Goal: Find contact information: Find contact information

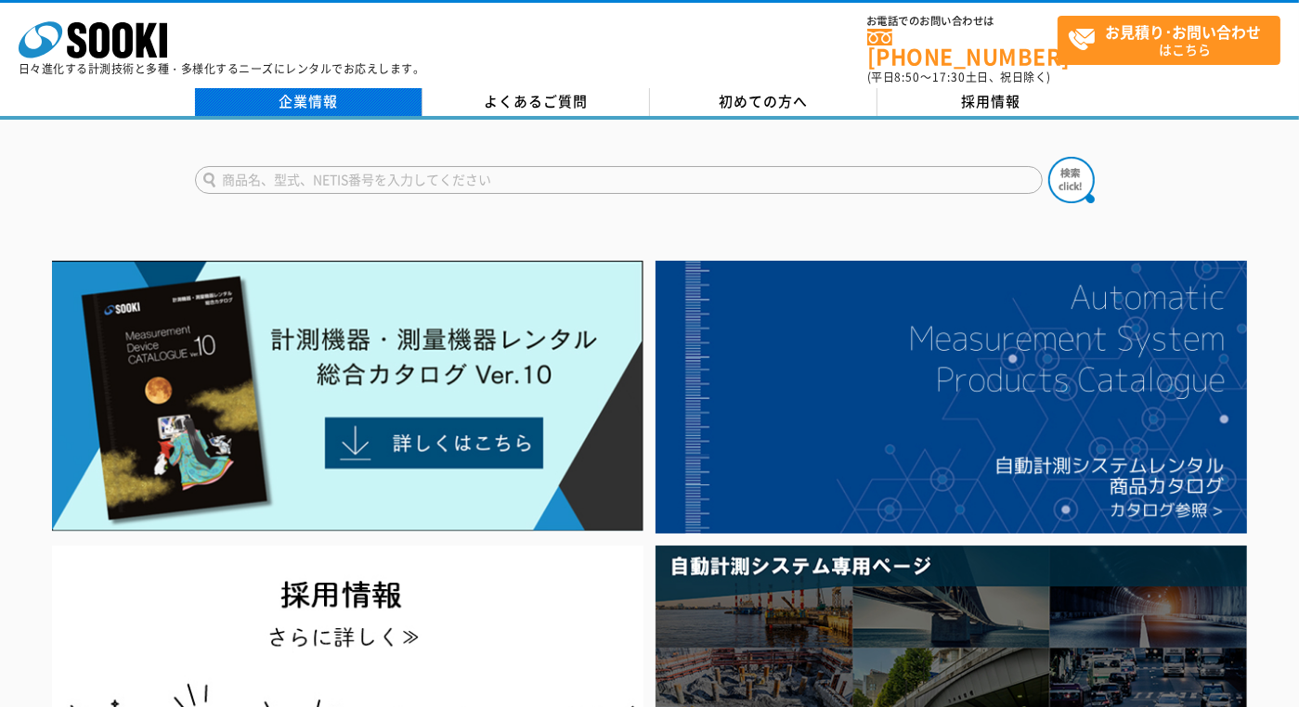
click at [295, 96] on link "企業情報" at bounding box center [308, 102] width 227 height 28
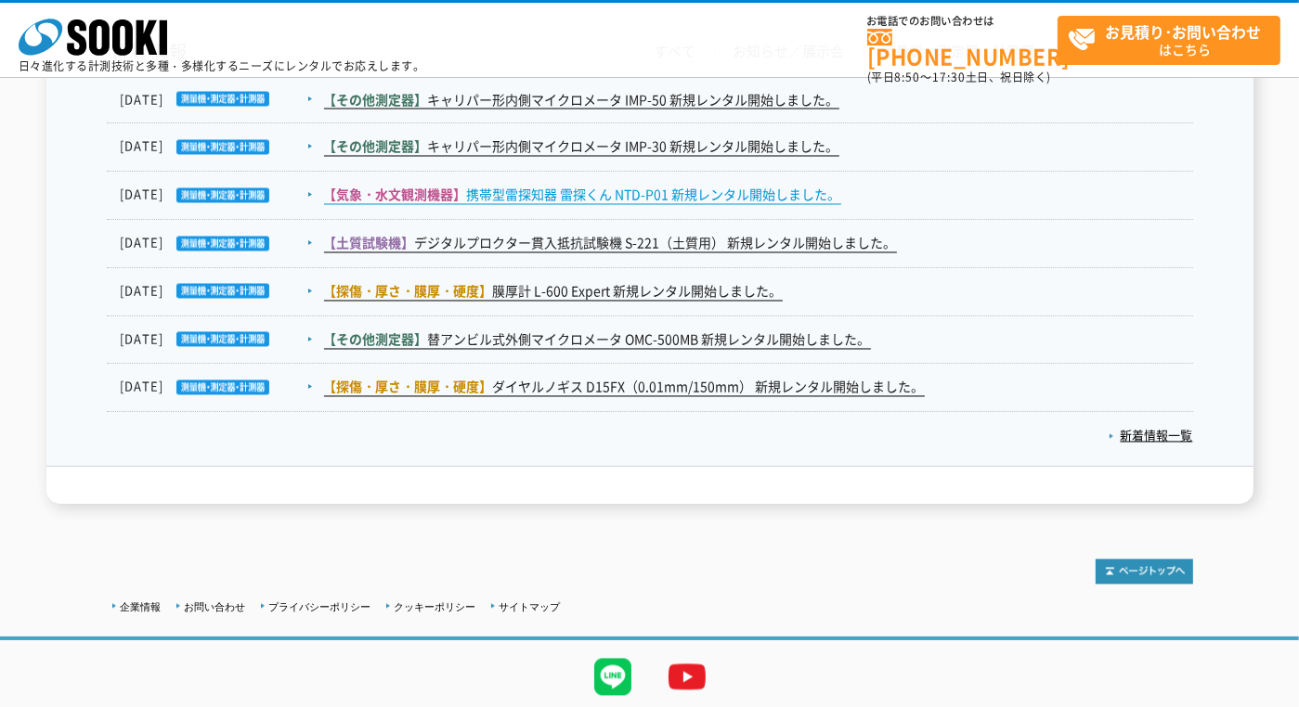
scroll to position [3183, 0]
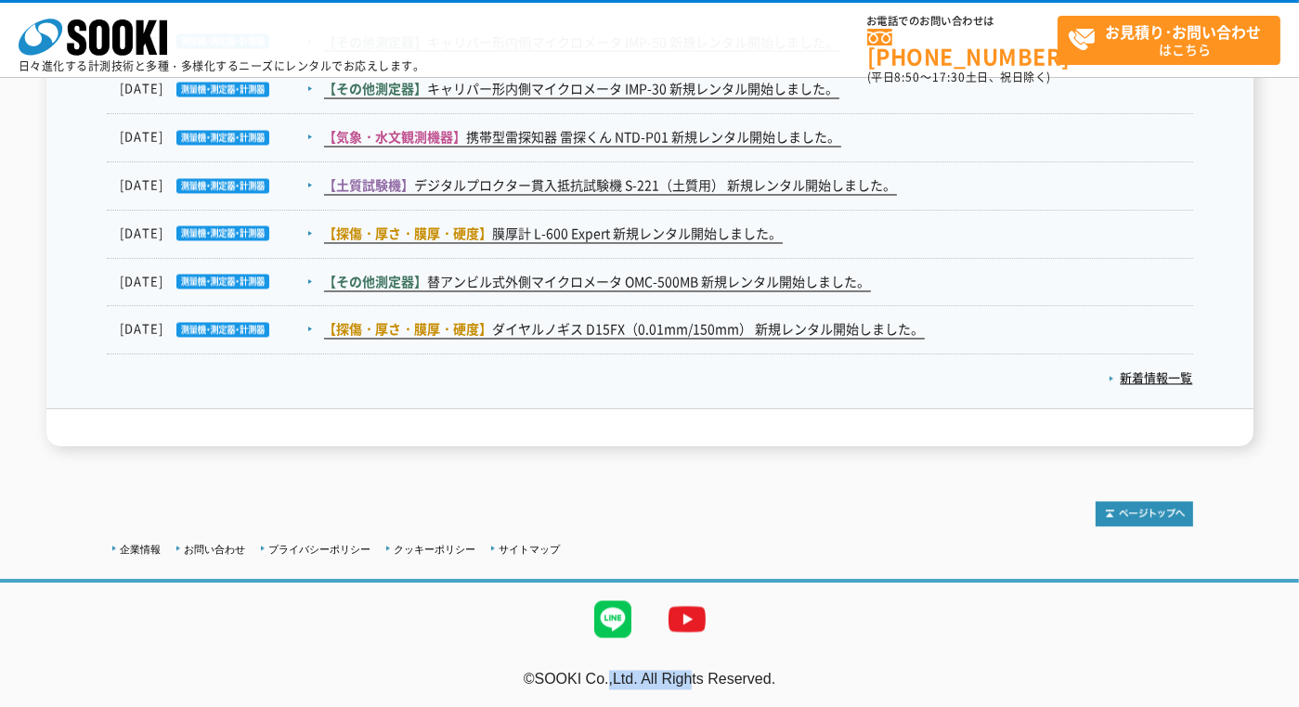
drag, startPoint x: 531, startPoint y: 671, endPoint x: 634, endPoint y: 679, distance: 103.3
click at [634, 679] on address "©SOOKI Co.,Ltd. All Rights Reserved." at bounding box center [649, 680] width 1299 height 19
copy address "SOOKI Co.,Ltd."
